Goal: Transaction & Acquisition: Purchase product/service

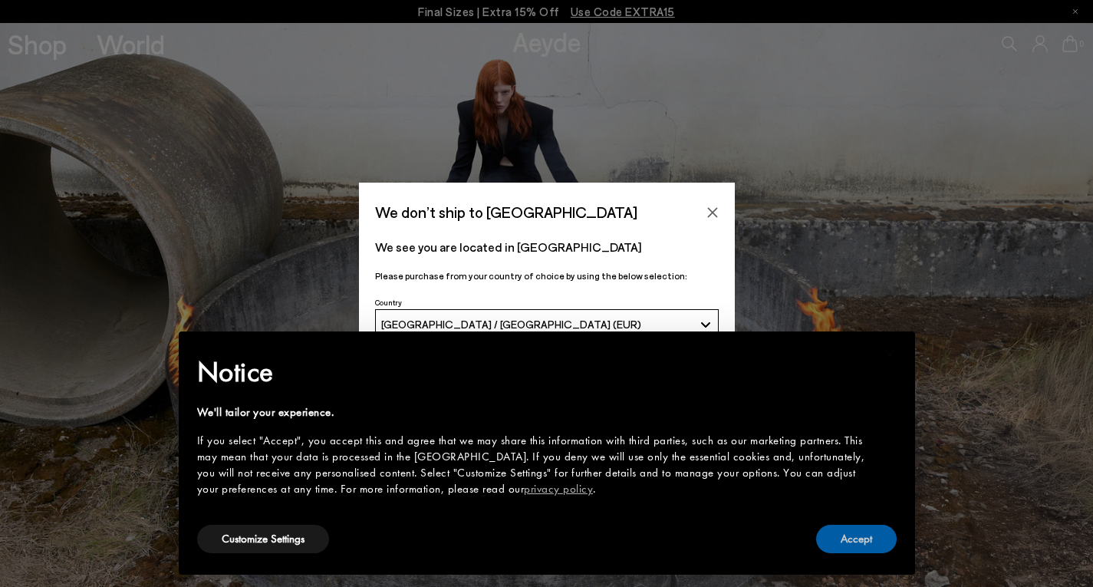
click at [844, 530] on button "Accept" at bounding box center [856, 539] width 81 height 28
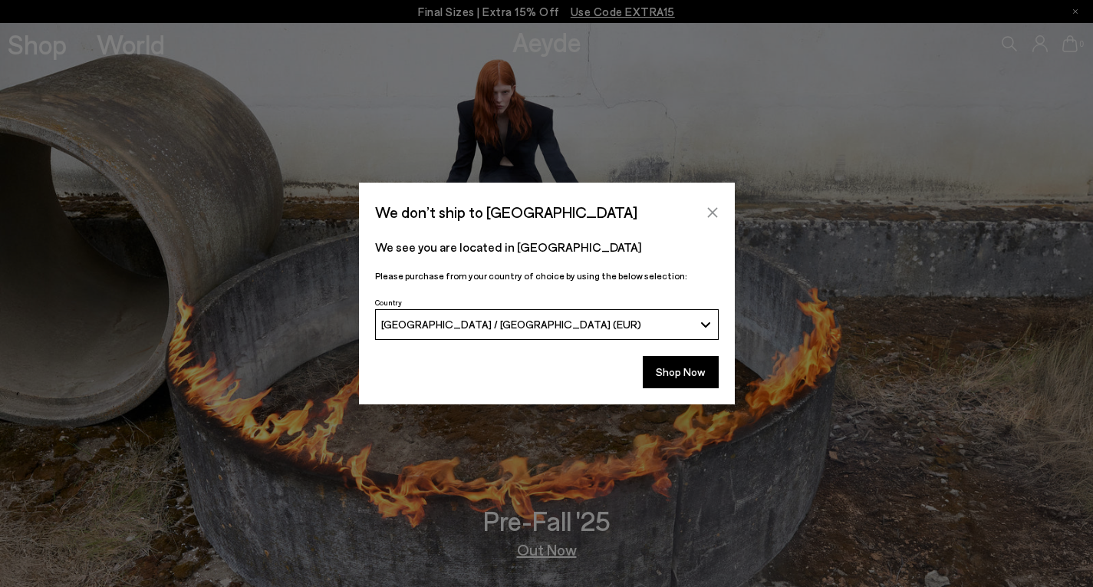
click at [711, 206] on icon "Close" at bounding box center [712, 212] width 12 height 12
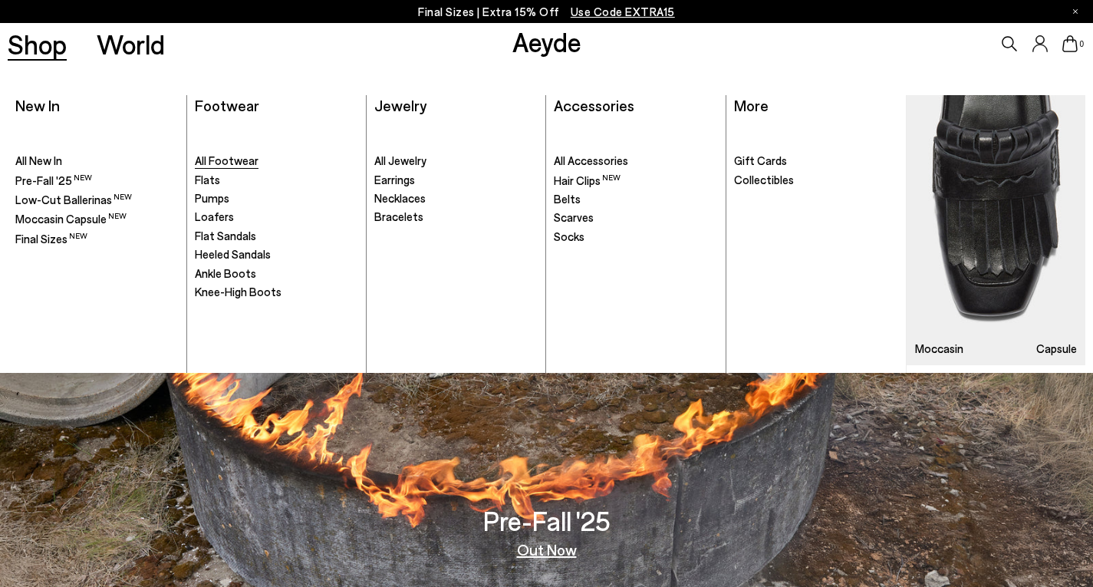
click at [227, 165] on span "All Footwear" at bounding box center [227, 160] width 64 height 14
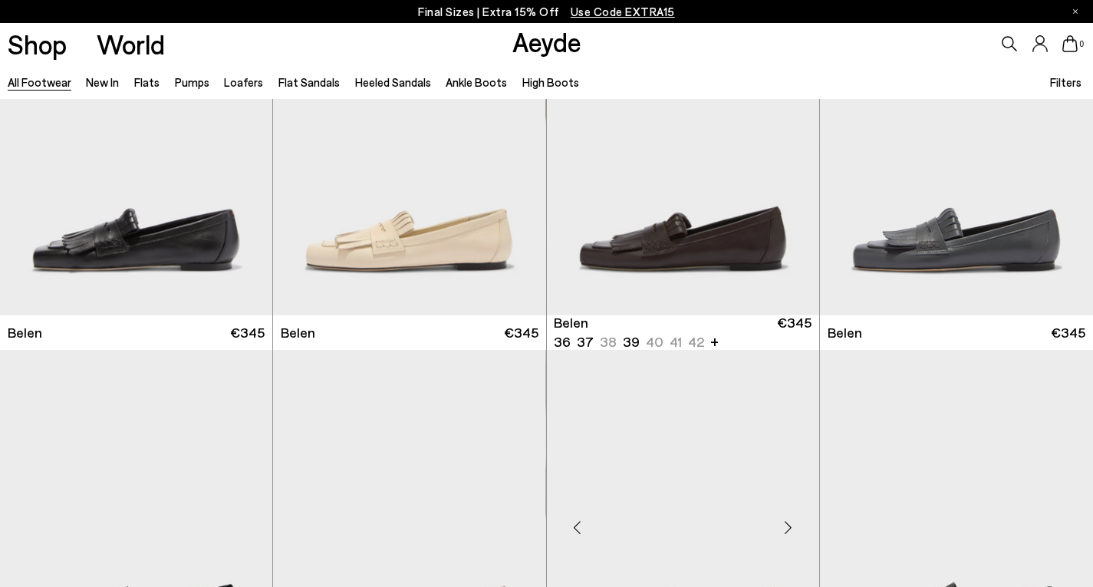
scroll to position [307, 0]
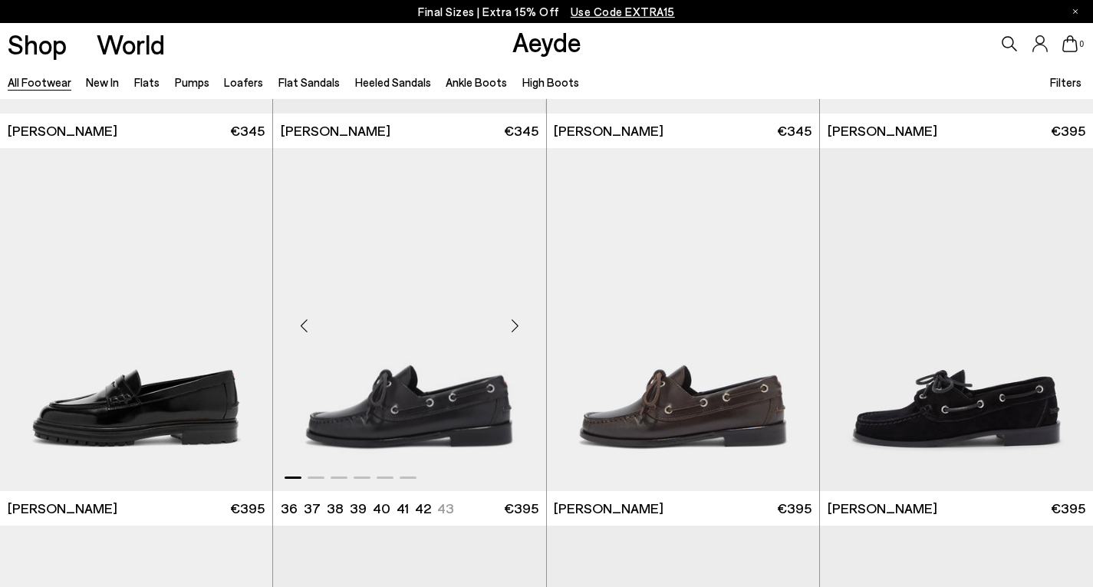
scroll to position [1150, 0]
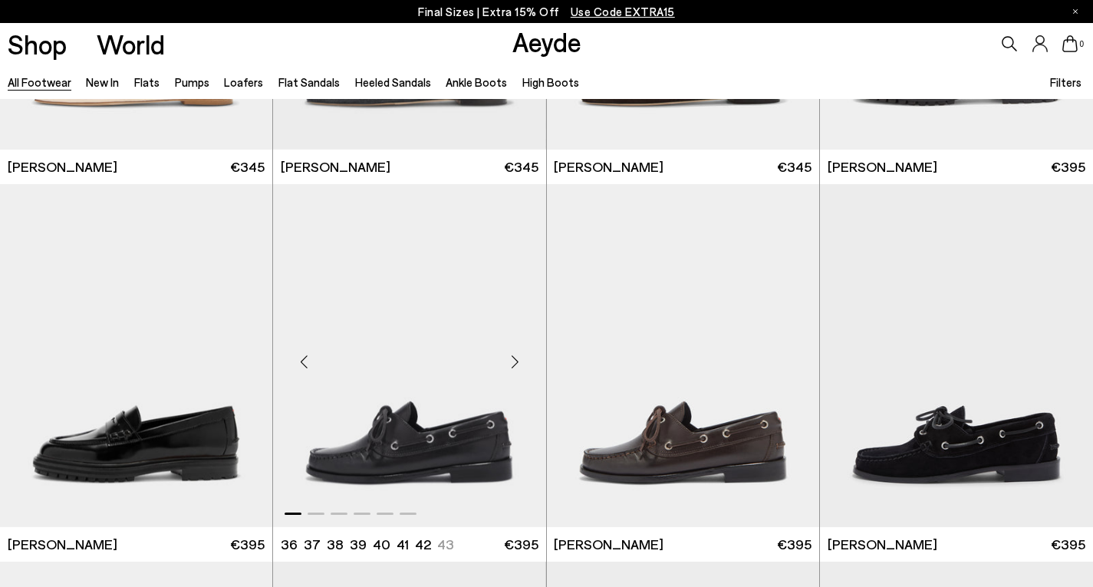
scroll to position [997, 0]
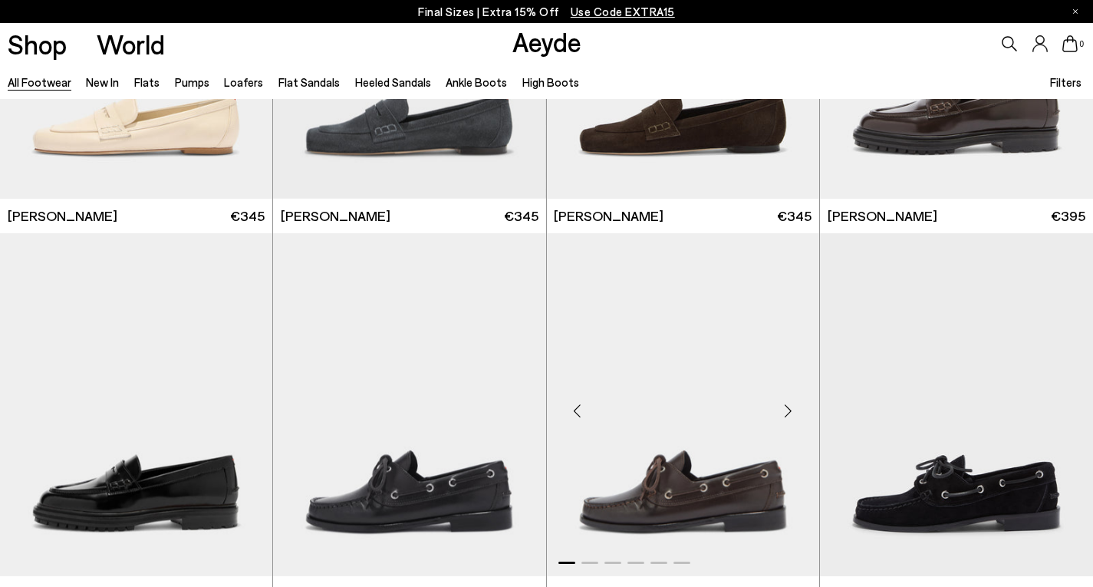
click at [623, 457] on img "1 / 6" at bounding box center [683, 404] width 272 height 343
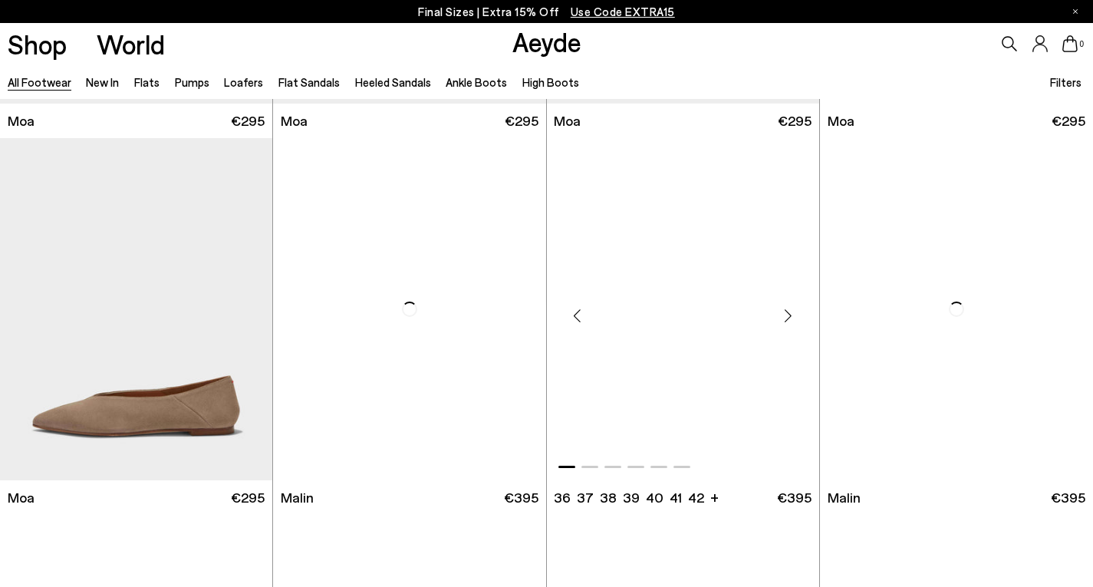
scroll to position [6826, 0]
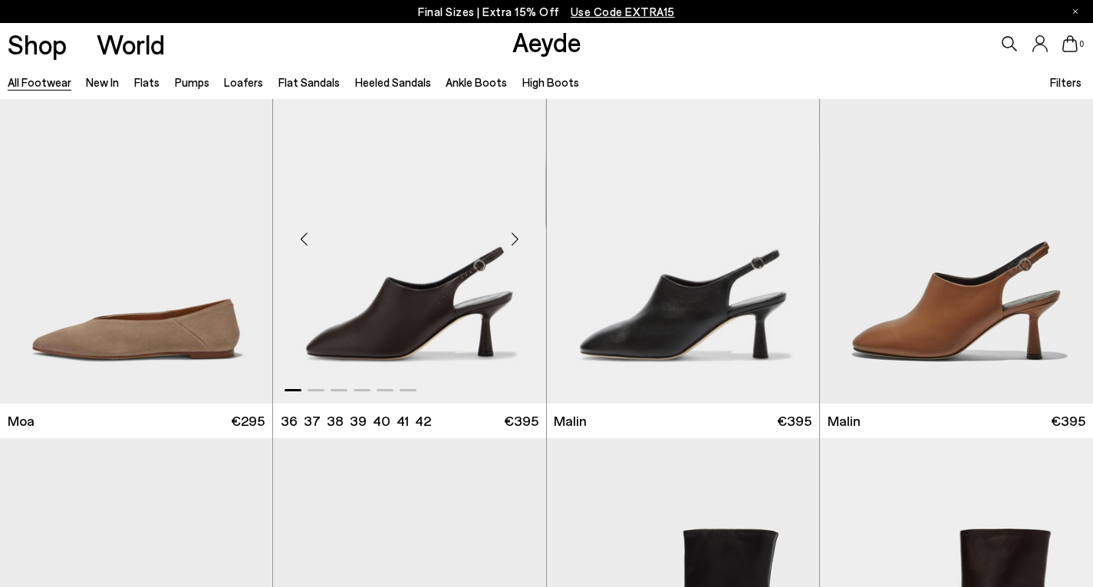
click at [505, 332] on img "1 / 6" at bounding box center [409, 232] width 272 height 343
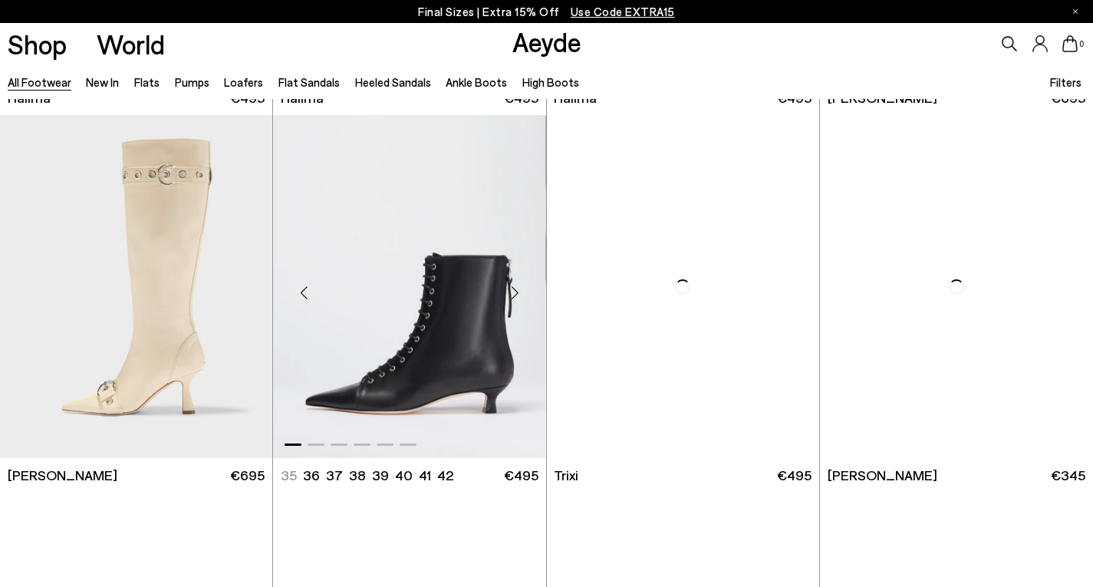
scroll to position [9434, 0]
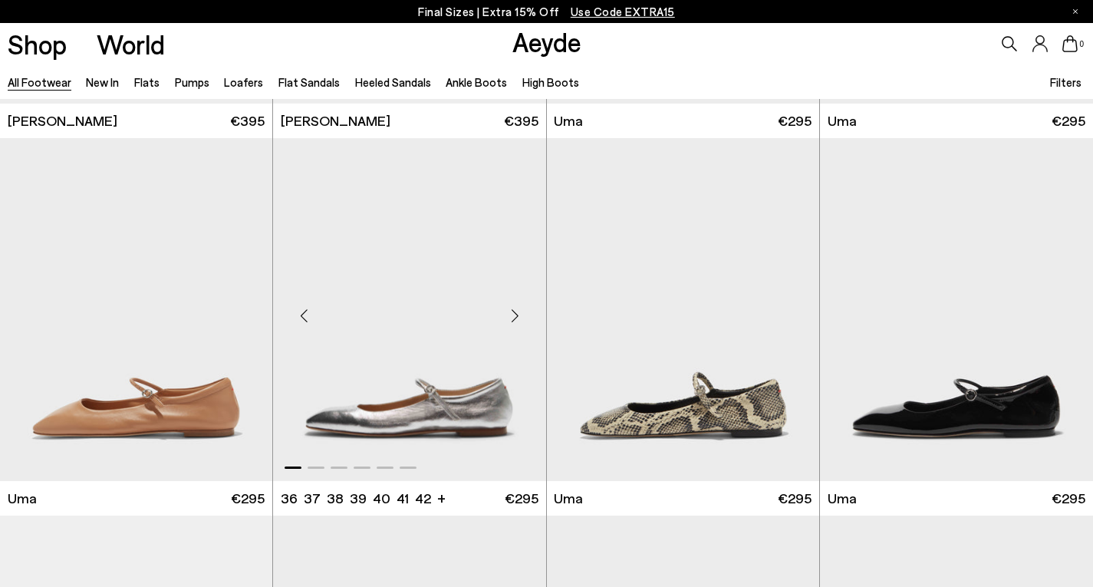
scroll to position [11328, 0]
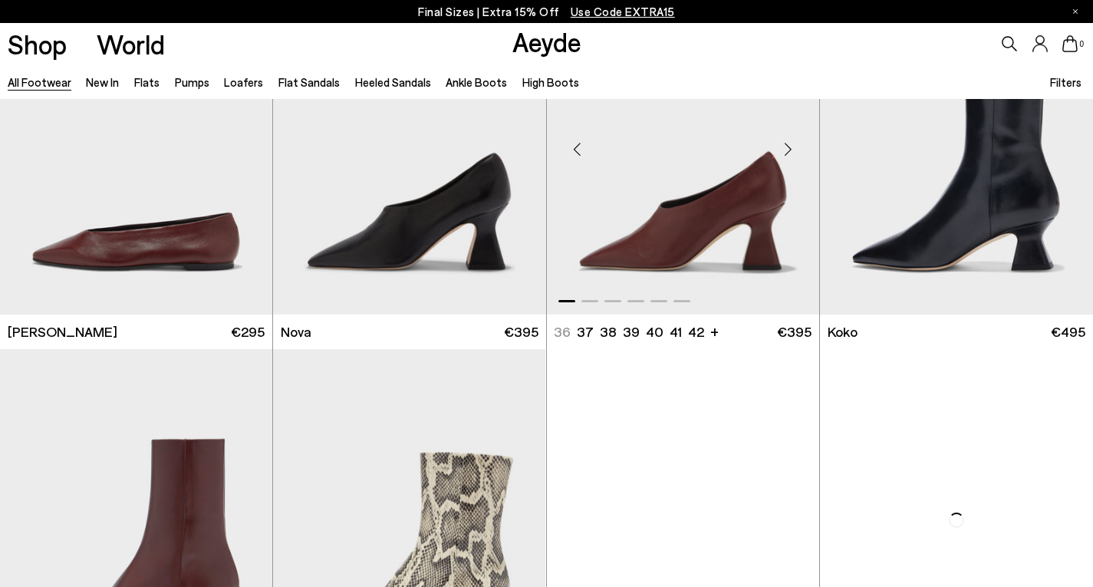
scroll to position [12042, 0]
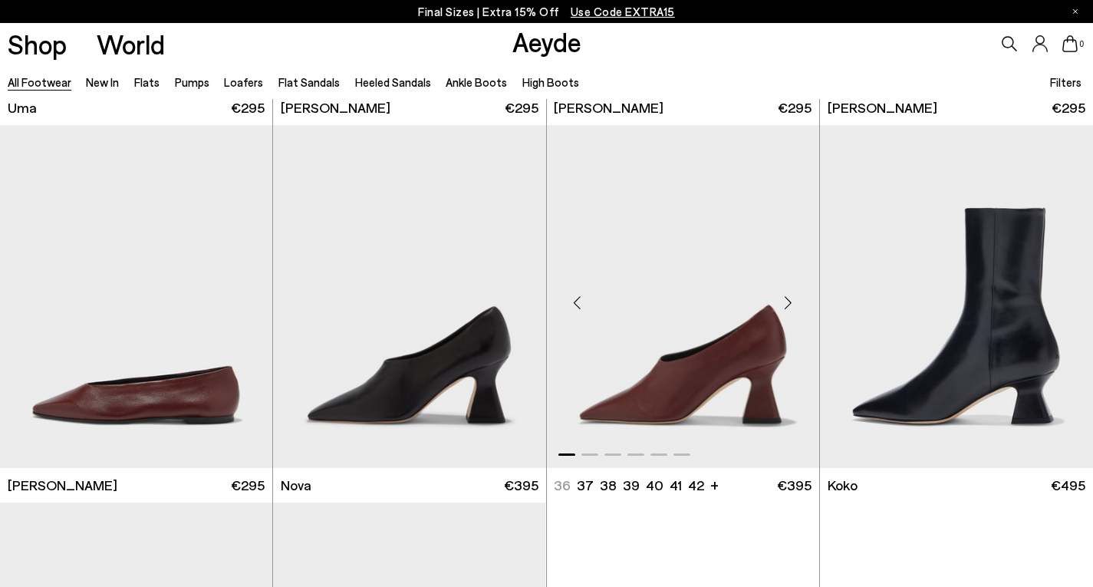
click at [698, 393] on img "1 / 6" at bounding box center [683, 296] width 272 height 343
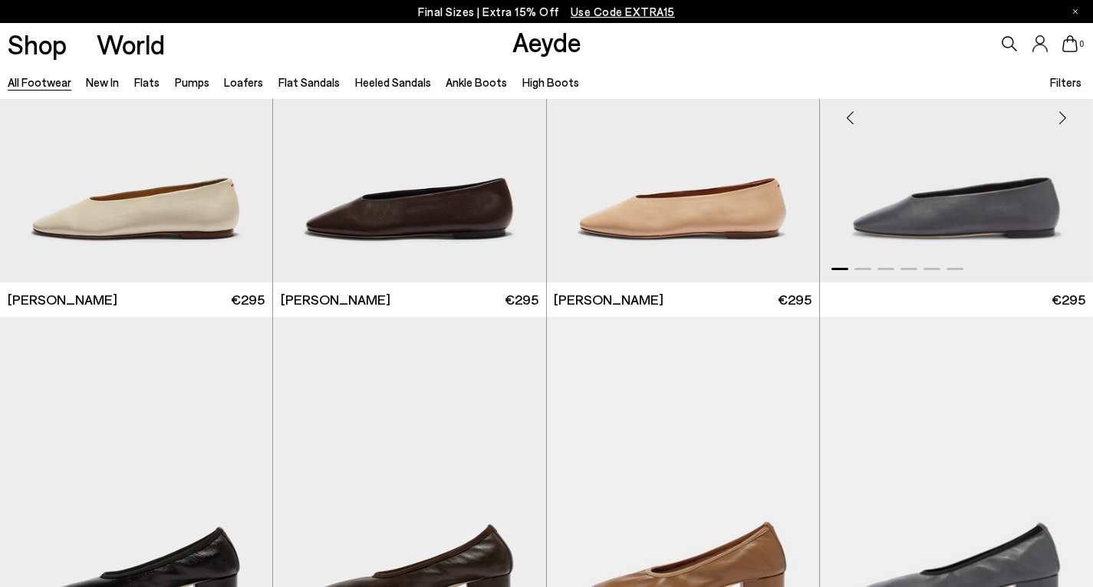
scroll to position [14254, 0]
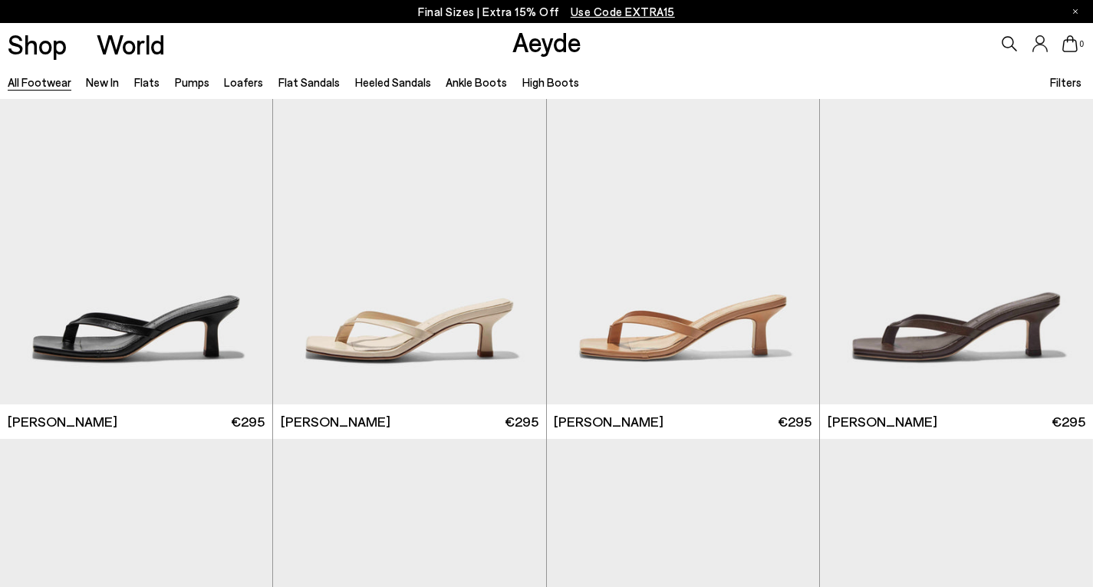
scroll to position [16337, 0]
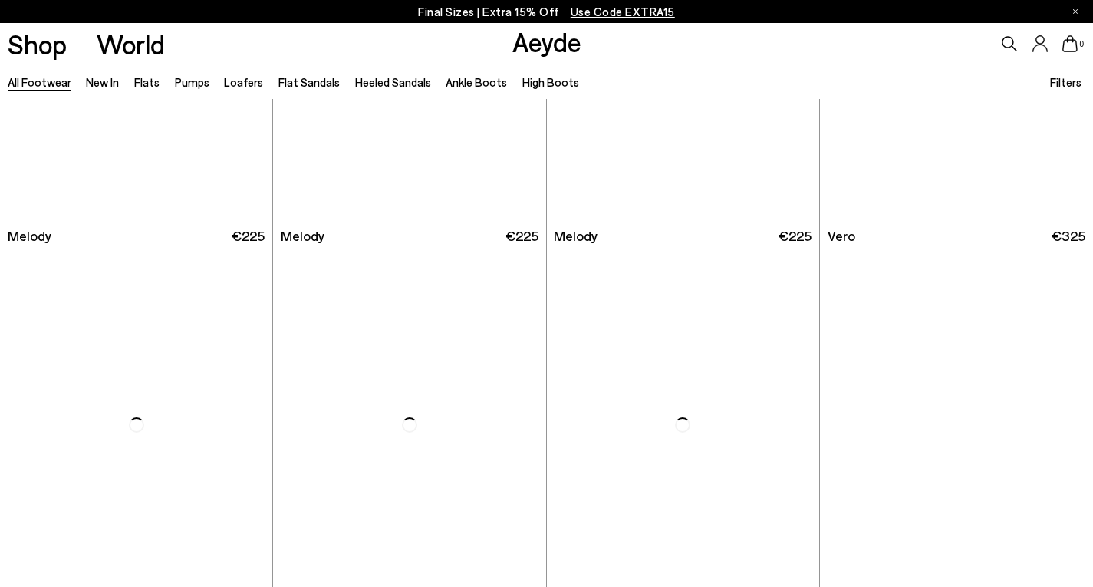
scroll to position [18510, 0]
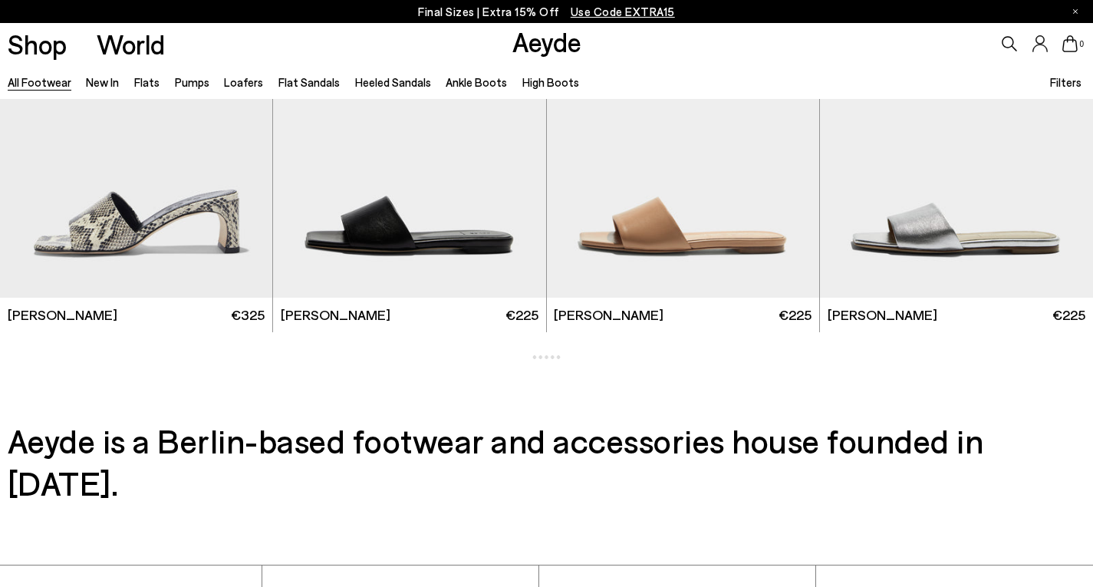
scroll to position [20018, 0]
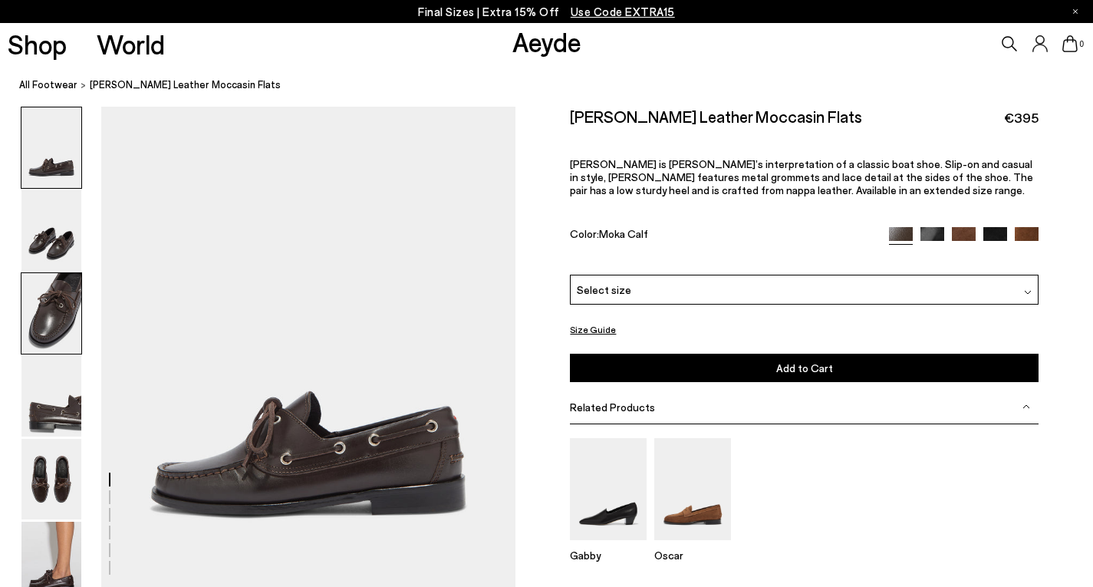
click at [41, 344] on img at bounding box center [51, 313] width 60 height 81
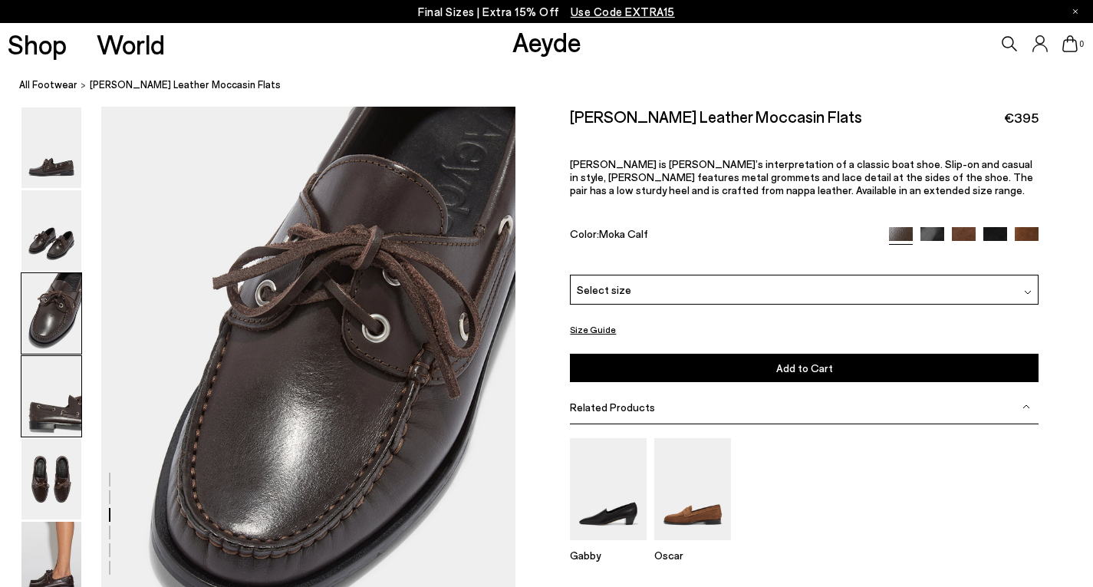
click at [48, 436] on img at bounding box center [51, 396] width 60 height 81
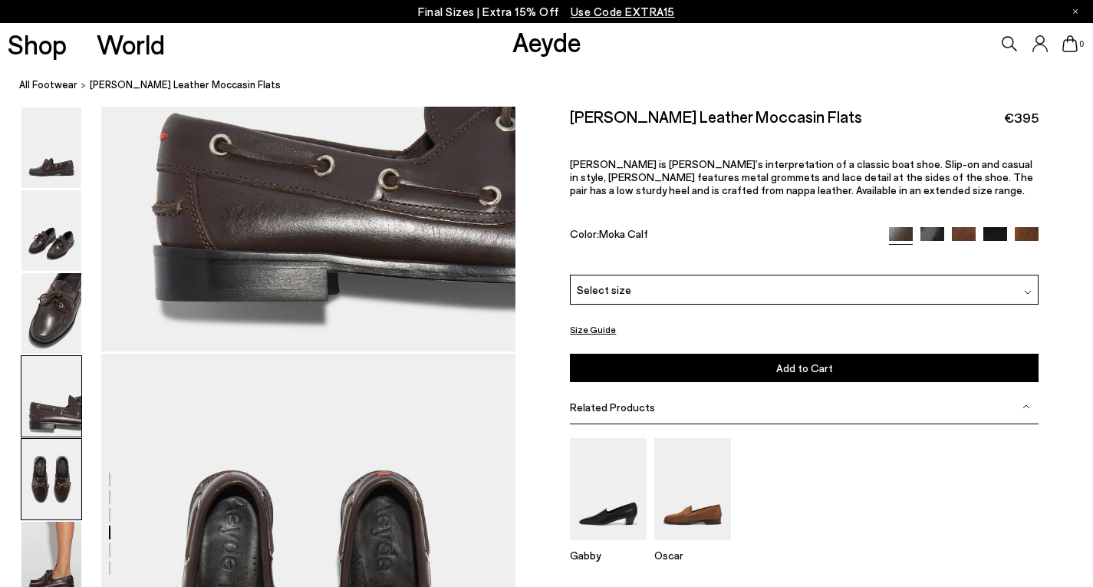
click at [39, 484] on img at bounding box center [51, 479] width 60 height 81
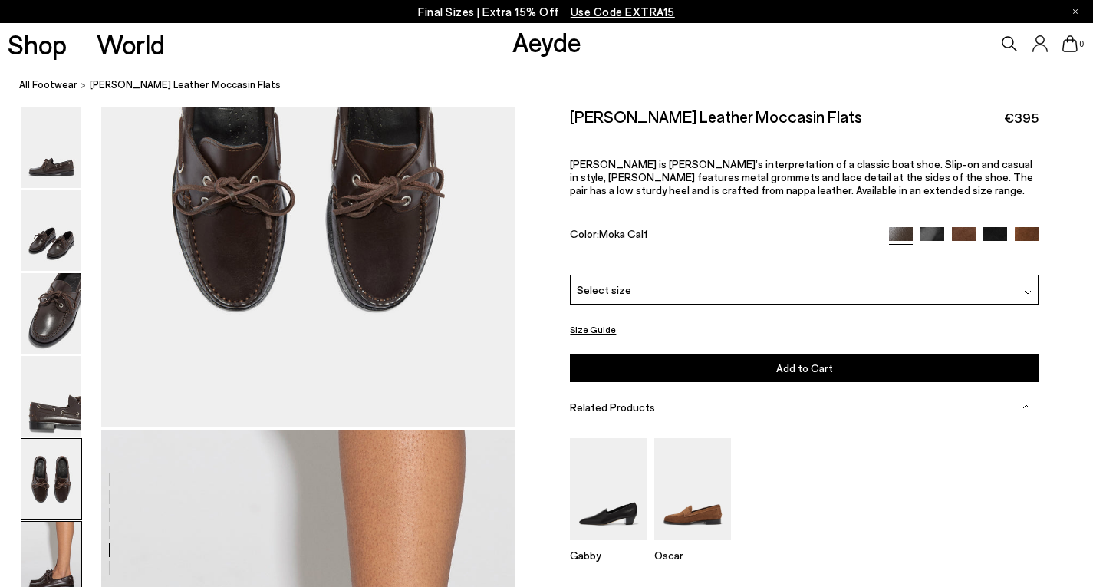
click at [38, 560] on img at bounding box center [51, 562] width 60 height 81
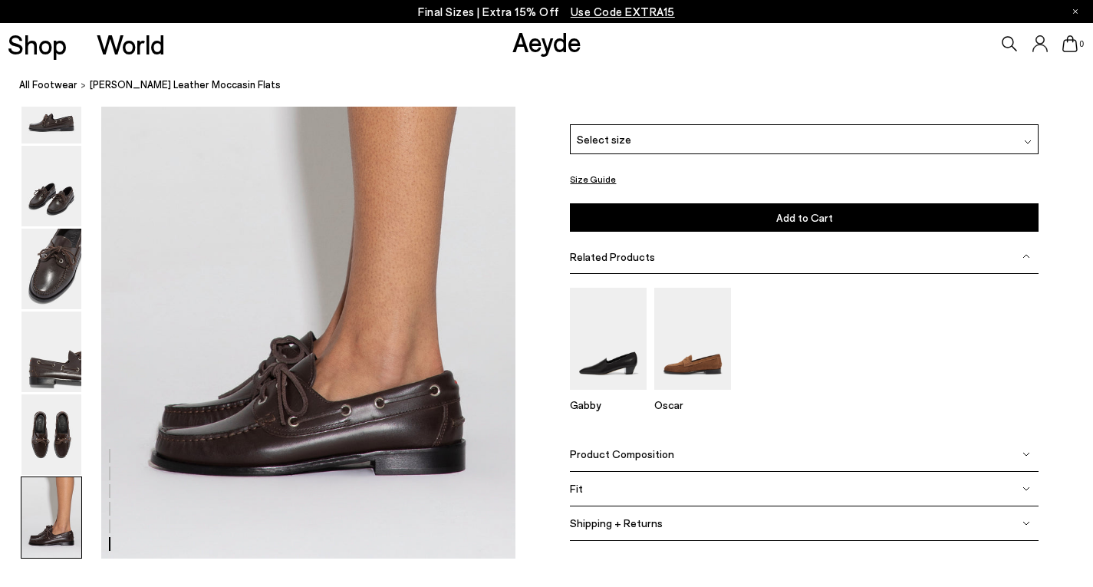
scroll to position [2808, 0]
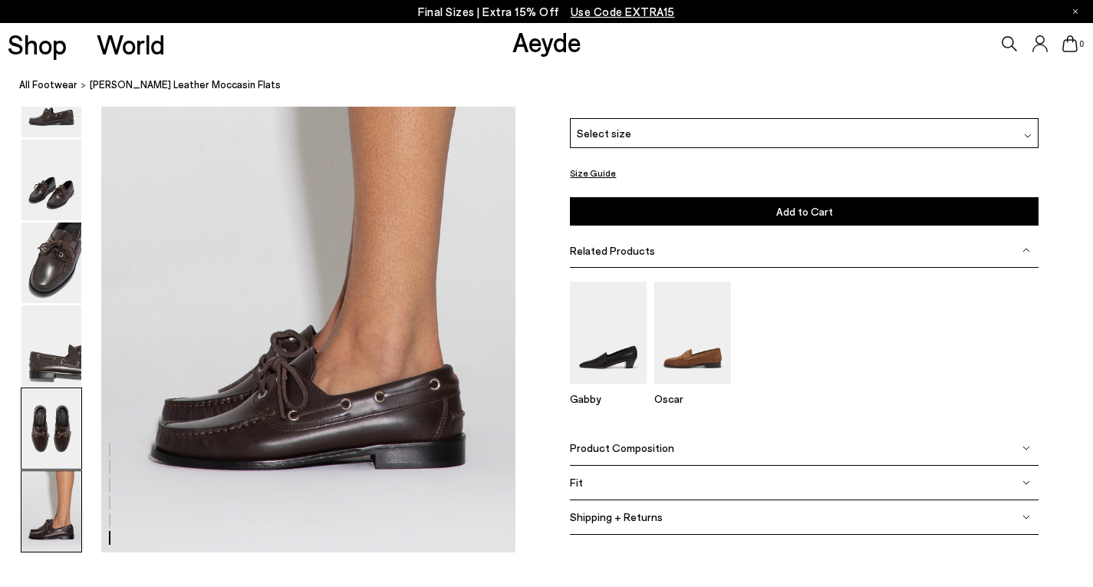
click at [45, 452] on img at bounding box center [51, 428] width 60 height 81
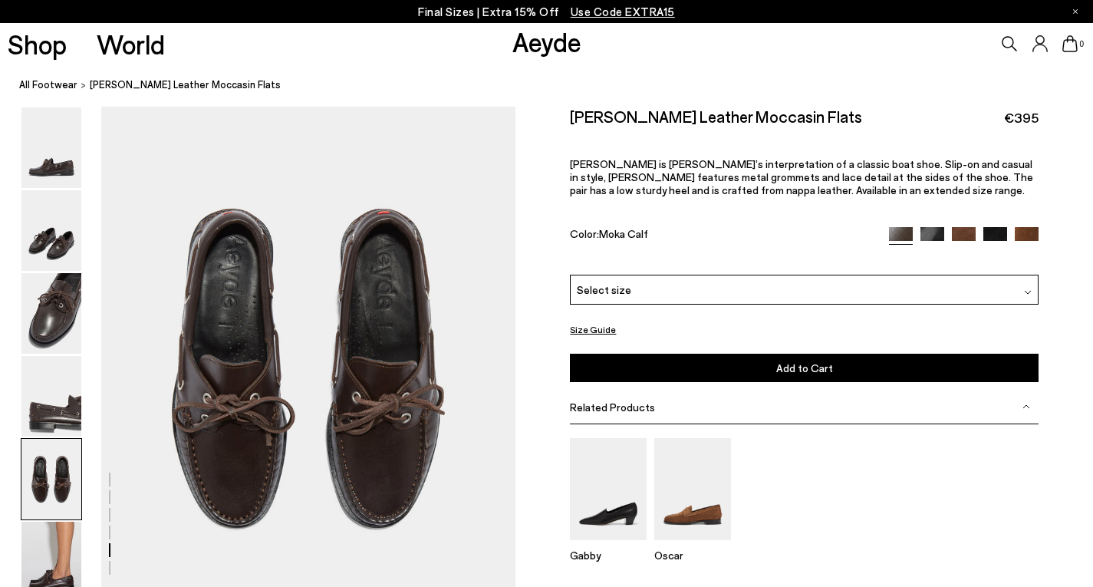
scroll to position [2148, 0]
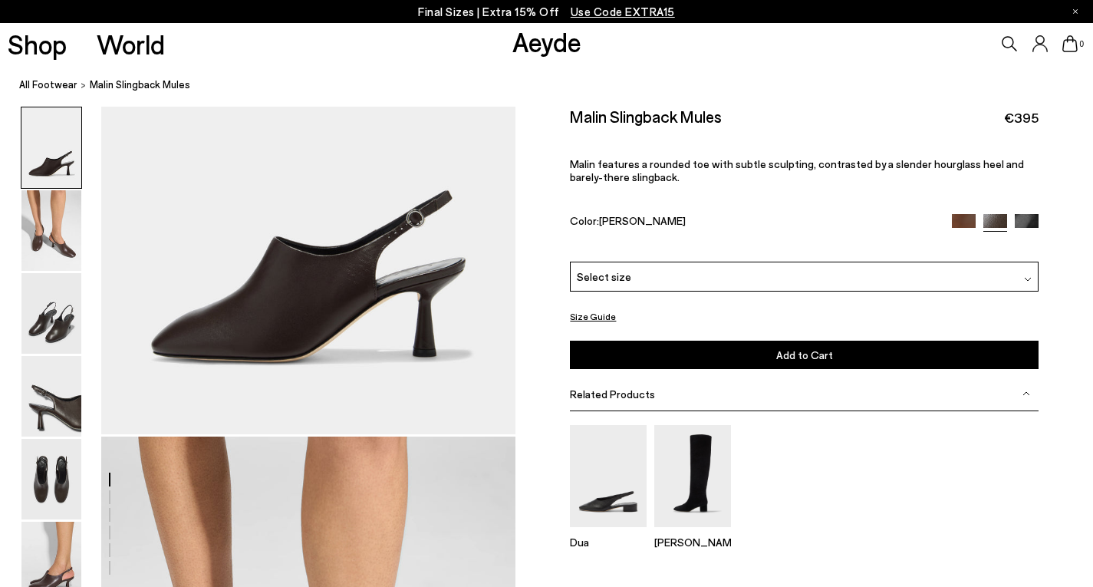
scroll to position [153, 0]
click at [44, 352] on img at bounding box center [51, 313] width 60 height 81
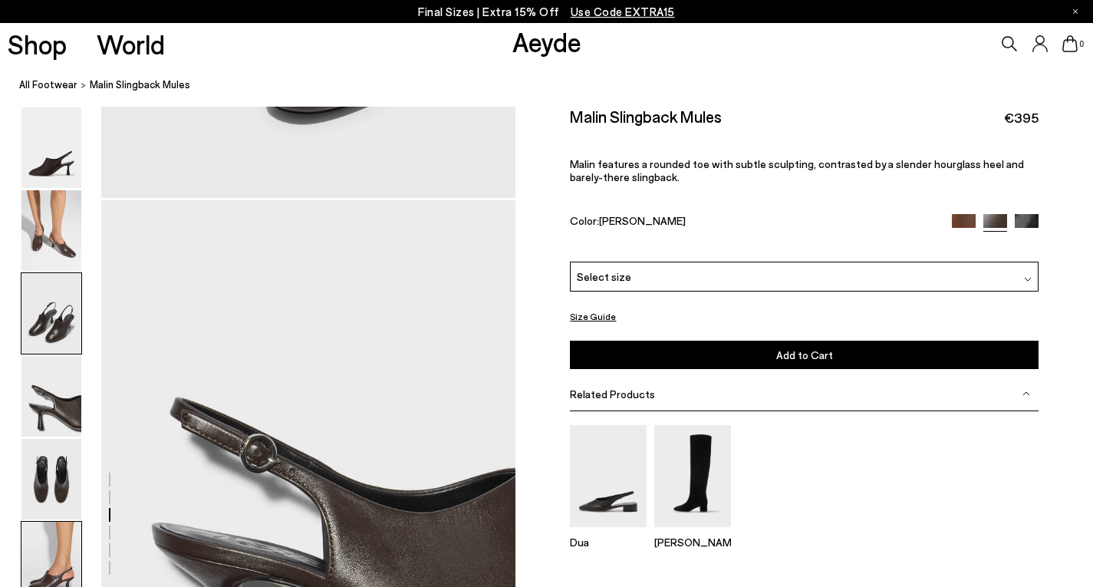
click at [64, 565] on img at bounding box center [51, 562] width 60 height 81
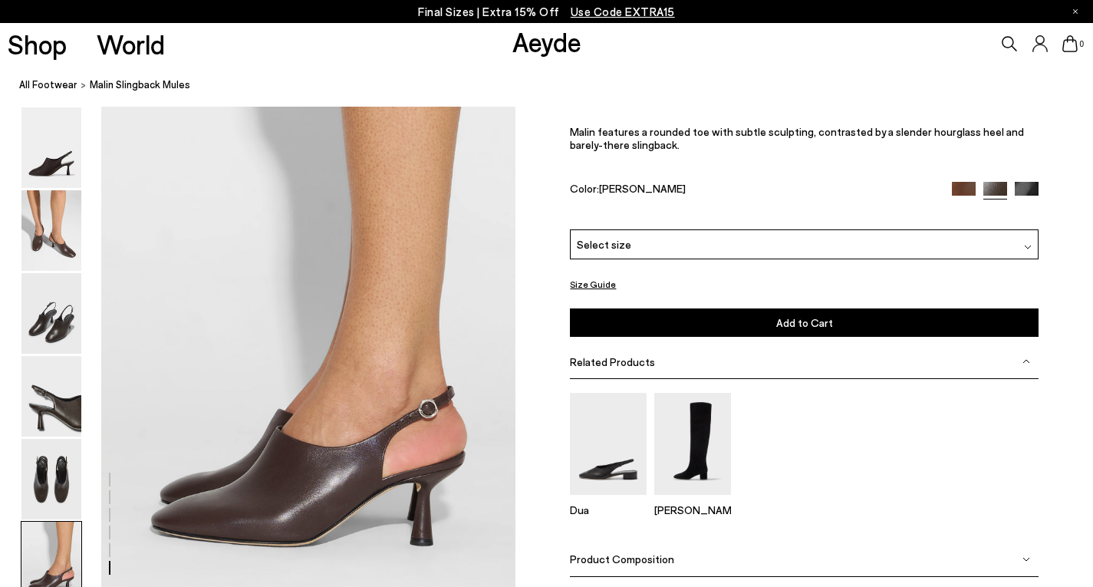
scroll to position [2710, 0]
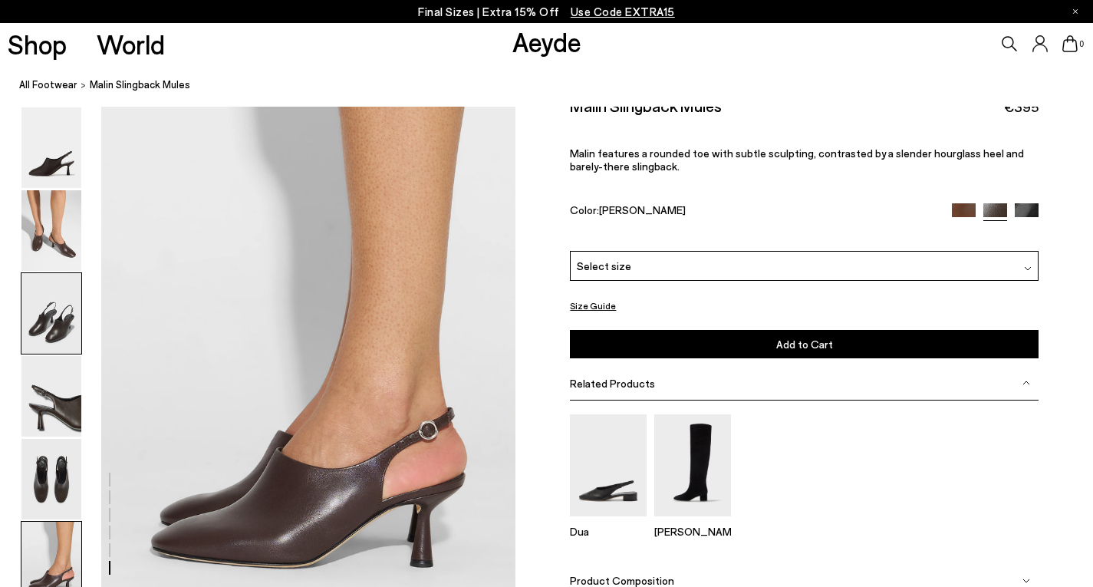
click at [44, 343] on img at bounding box center [51, 313] width 60 height 81
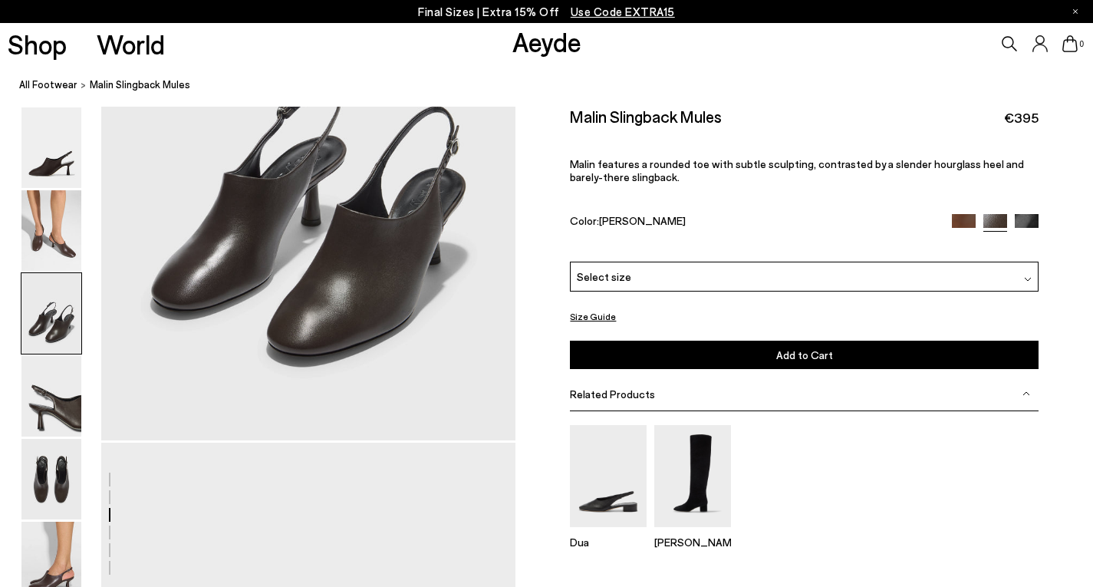
scroll to position [1575, 0]
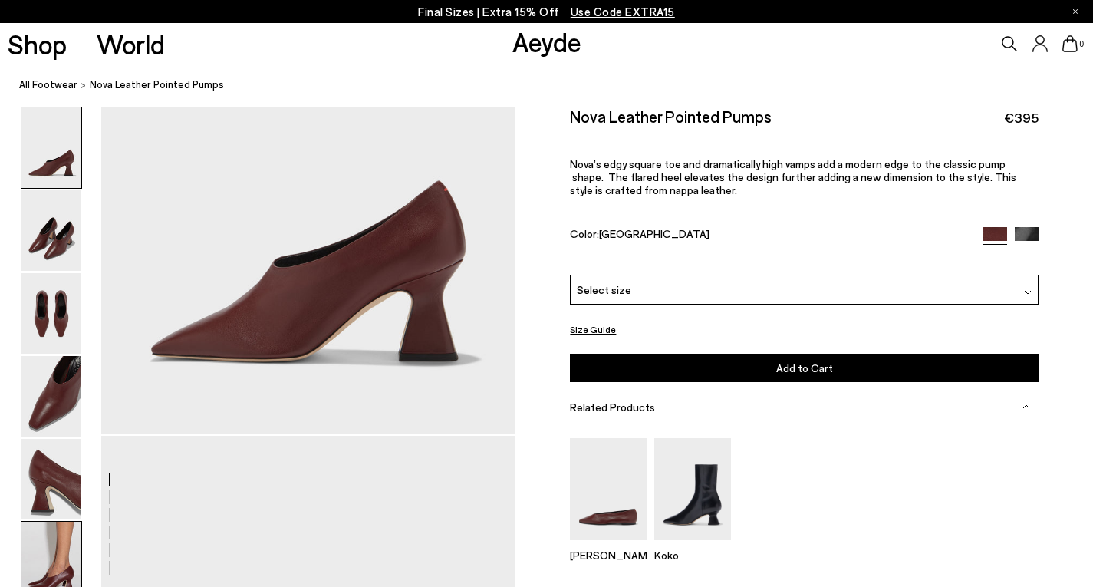
click at [74, 532] on img at bounding box center [51, 562] width 60 height 81
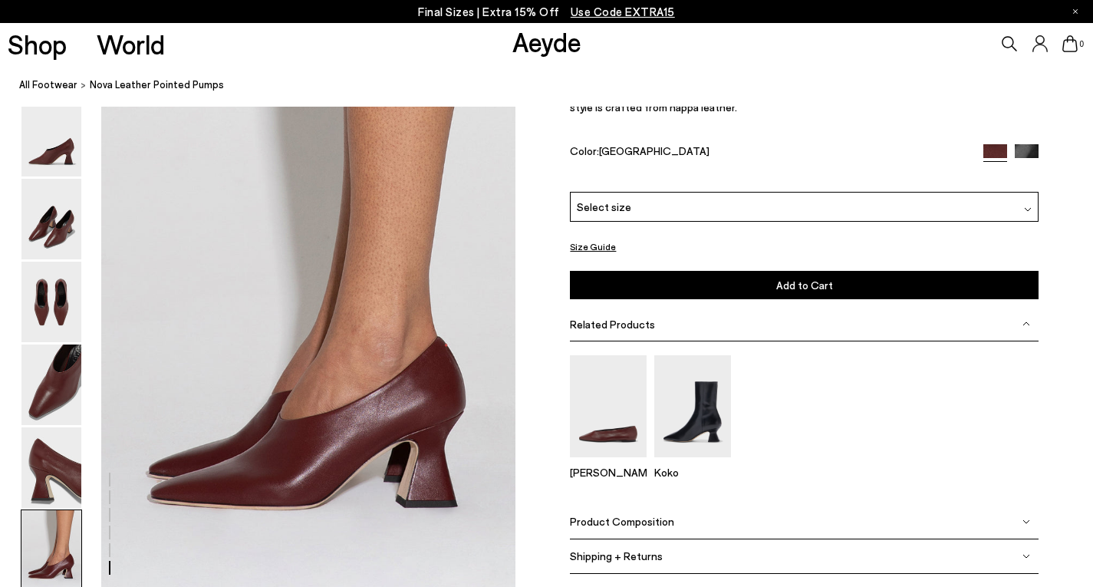
scroll to position [2731, 0]
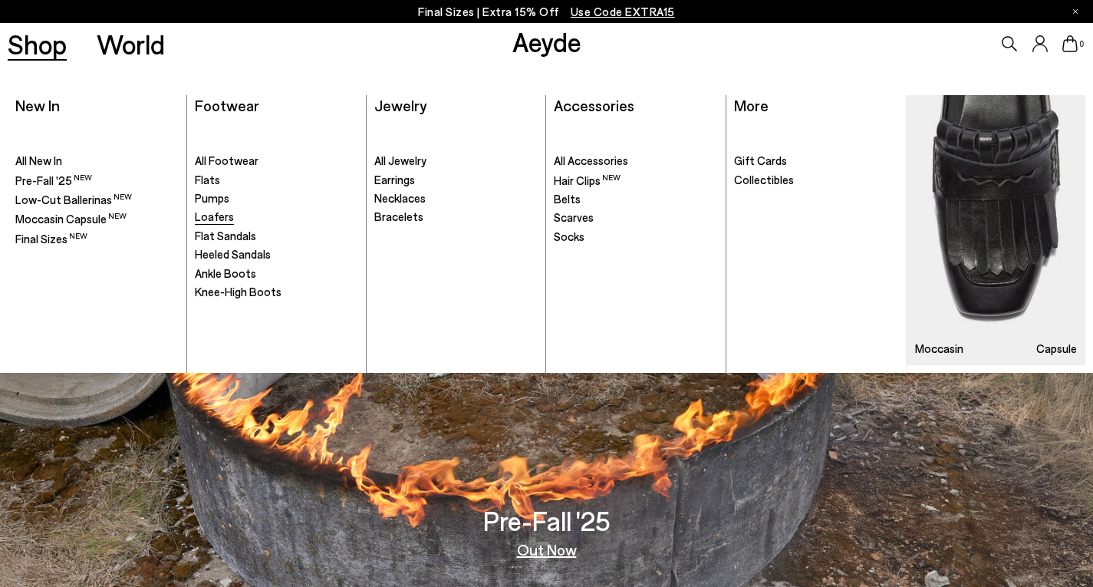
click at [224, 222] on span "Loafers" at bounding box center [214, 216] width 39 height 14
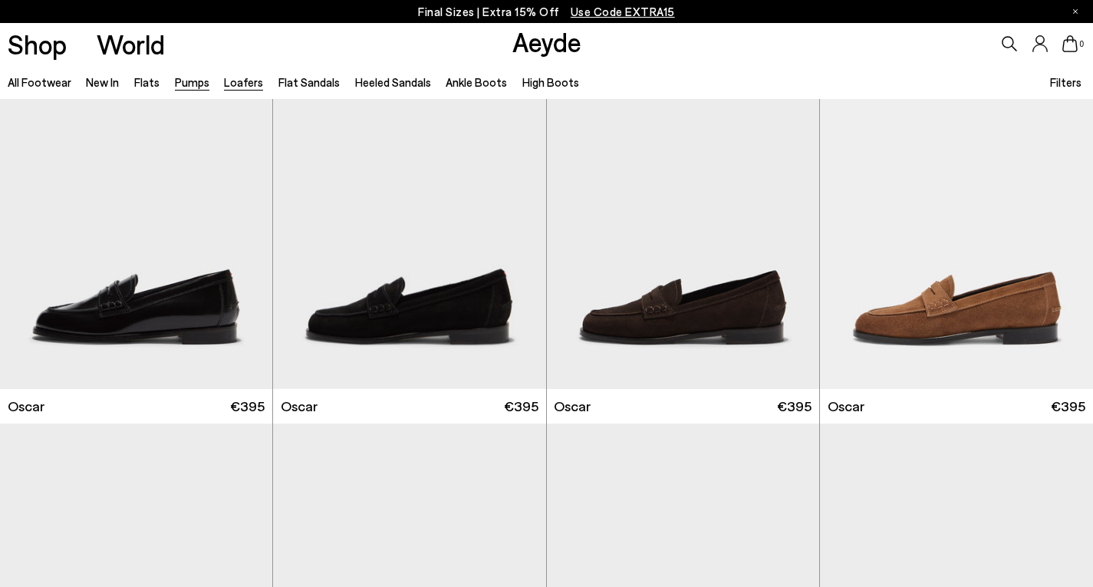
scroll to position [2301, 0]
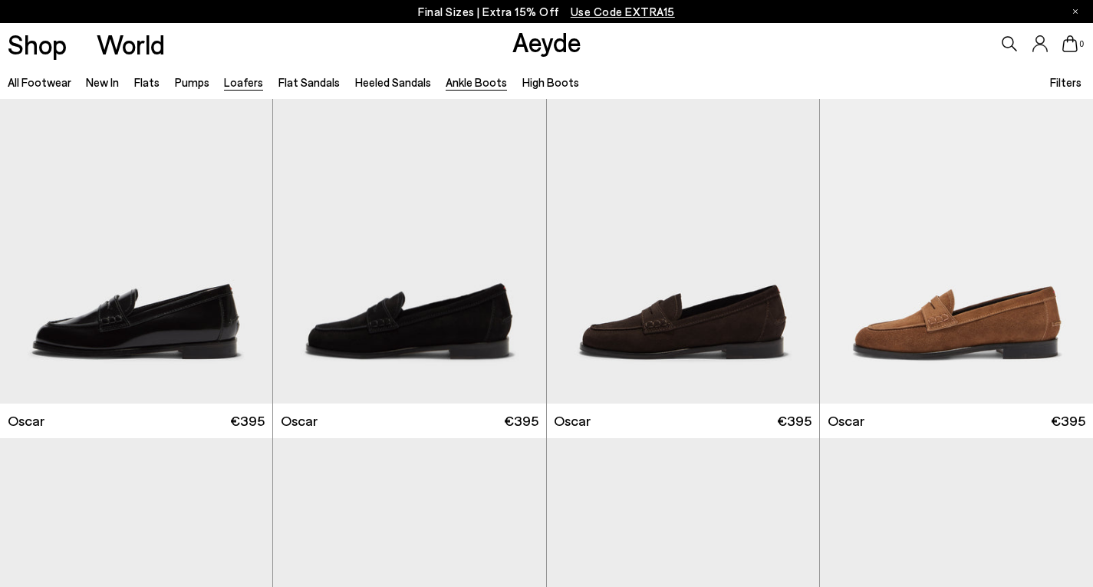
click at [466, 88] on link "Ankle Boots" at bounding box center [476, 82] width 61 height 14
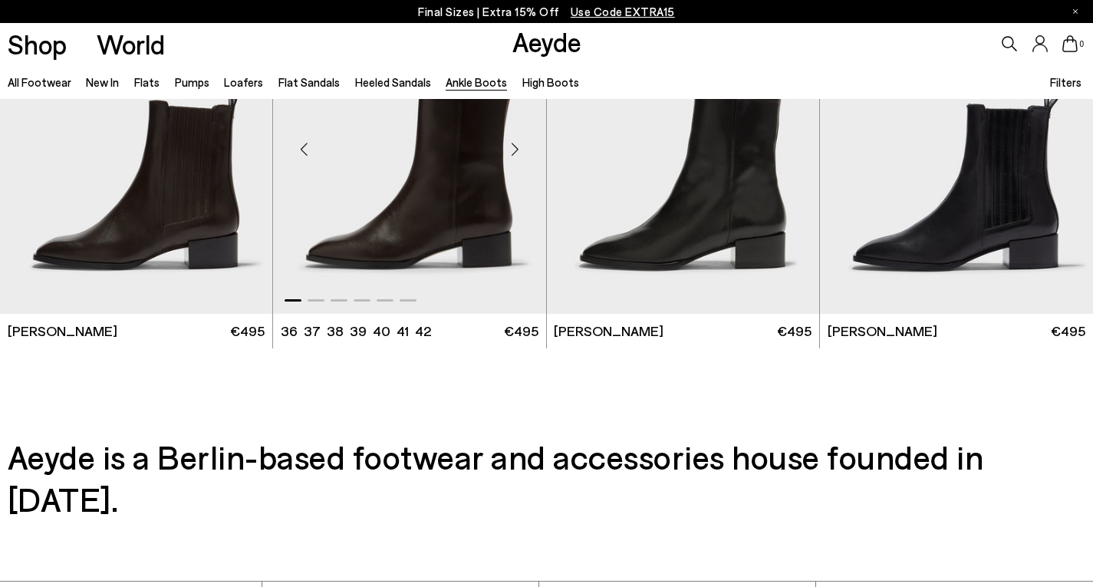
scroll to position [3298, 0]
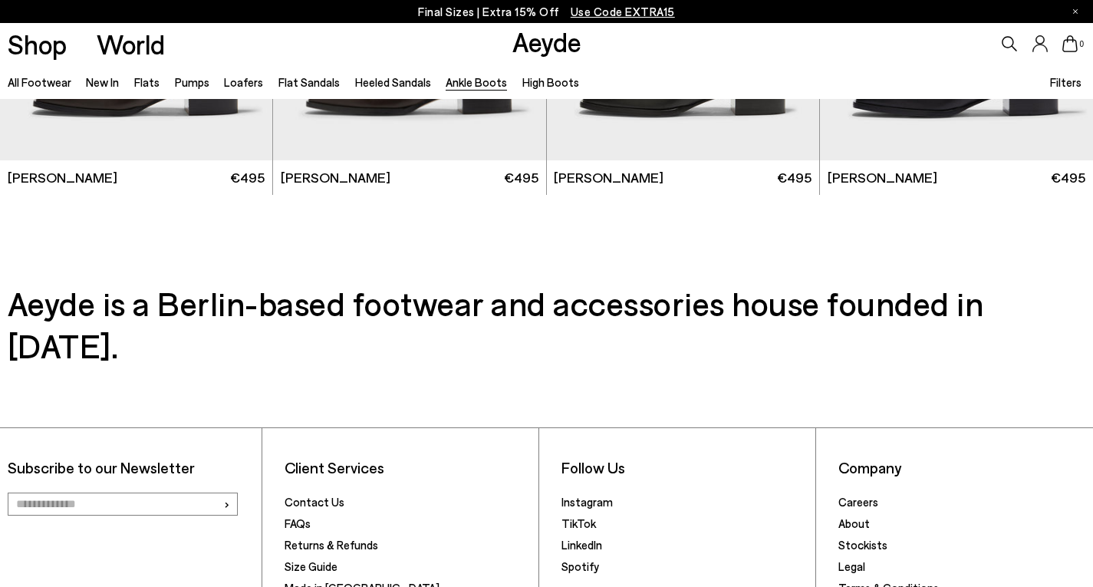
click at [525, 90] on li "High Boots" at bounding box center [550, 82] width 57 height 20
click at [526, 86] on link "High Boots" at bounding box center [550, 82] width 57 height 14
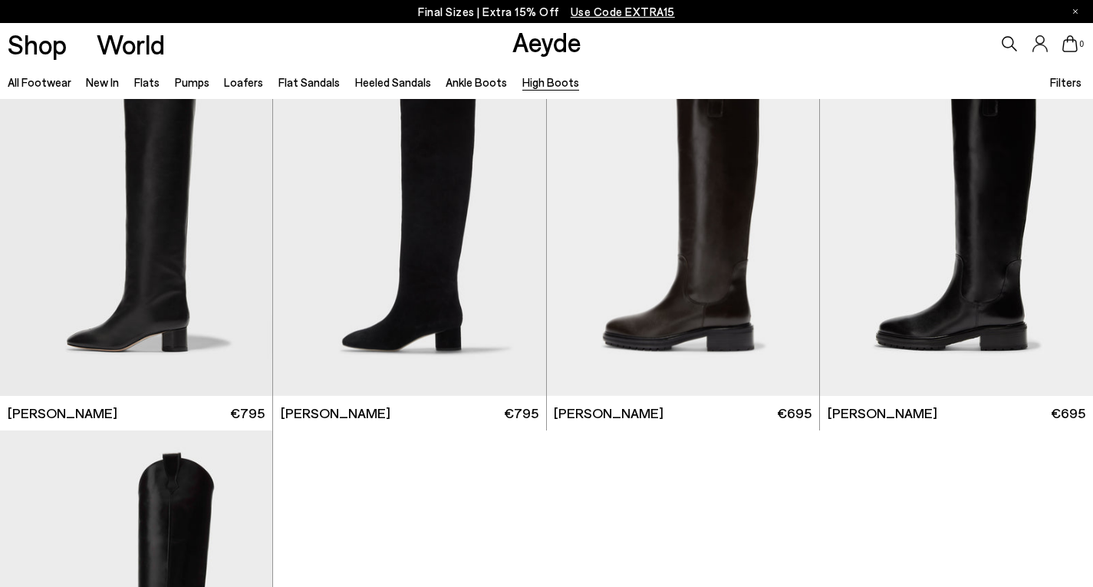
scroll to position [383, 0]
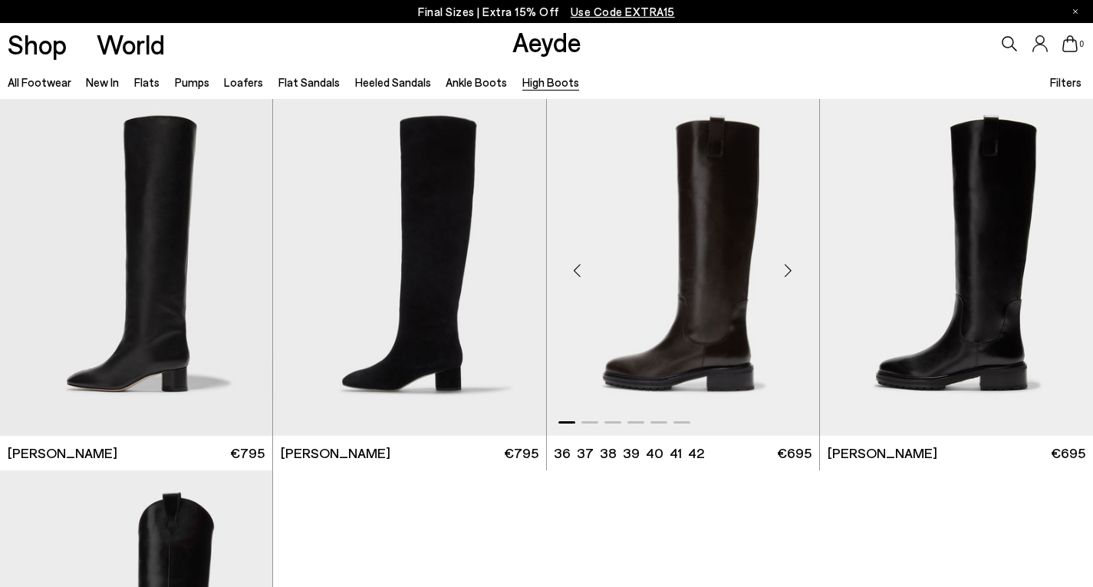
click at [719, 291] on img "1 / 6" at bounding box center [683, 264] width 272 height 343
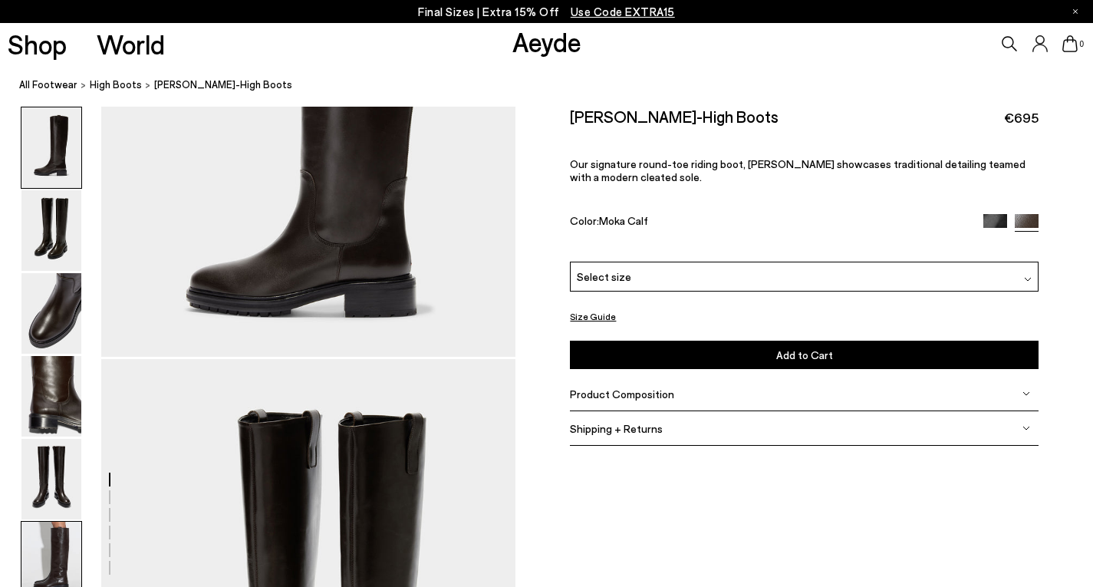
click at [55, 530] on img at bounding box center [51, 562] width 60 height 81
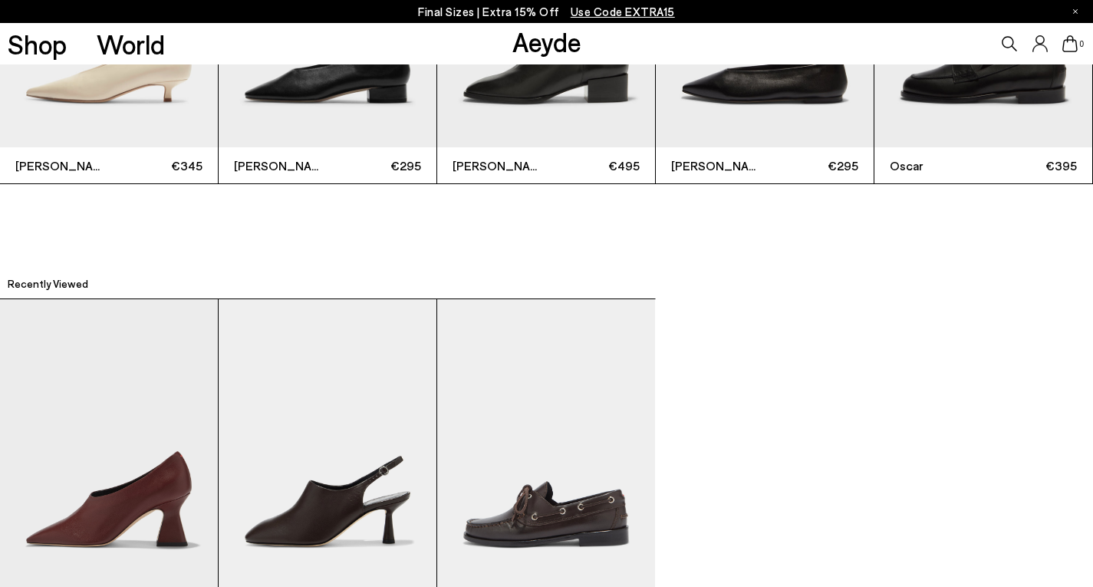
scroll to position [3958, 0]
